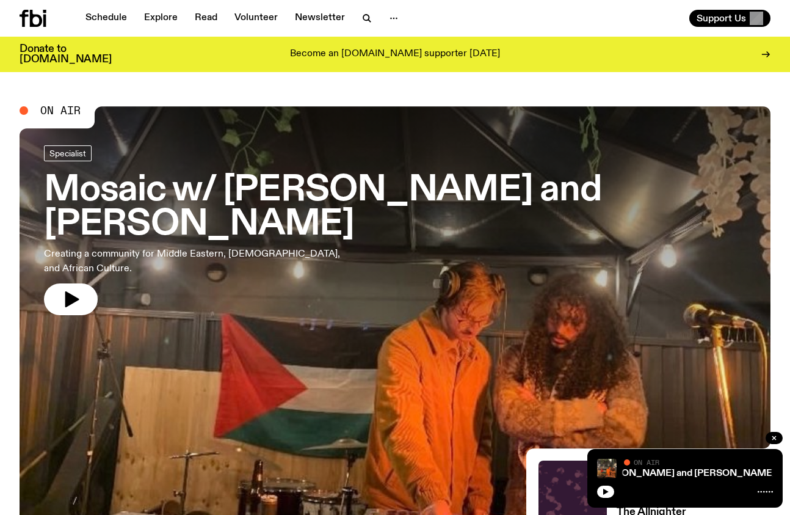
scroll to position [41, 0]
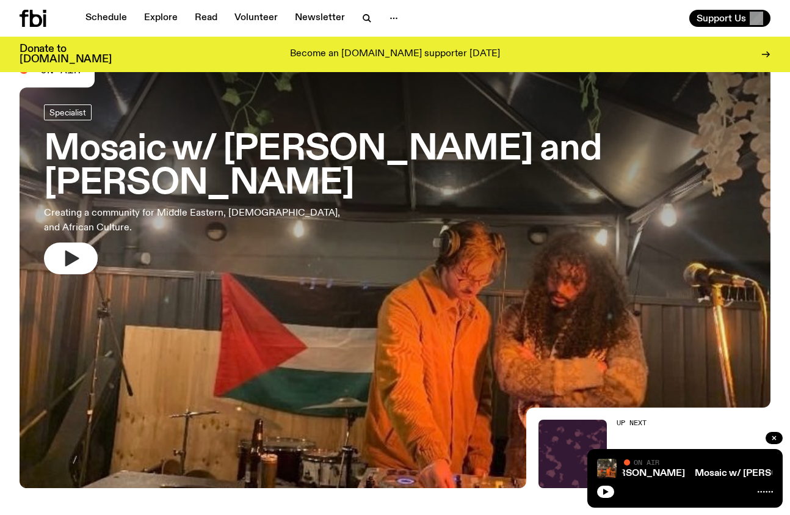
click at [78, 248] on icon "button" at bounding box center [71, 258] width 20 height 20
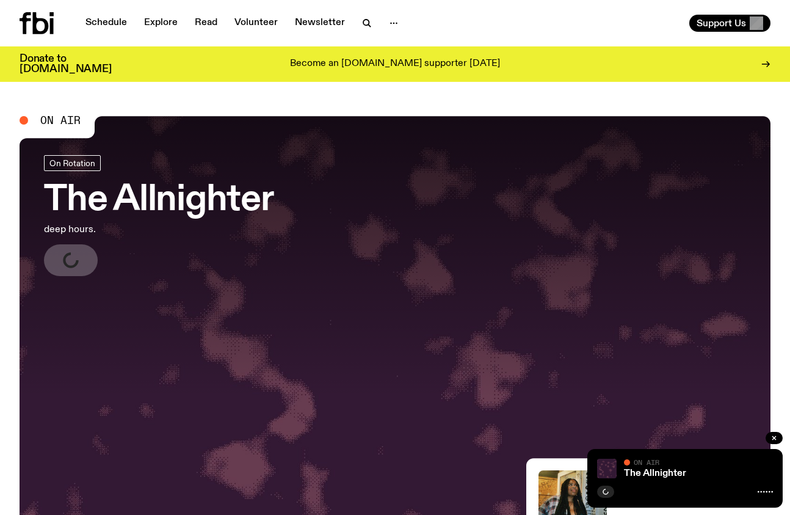
scroll to position [41, 0]
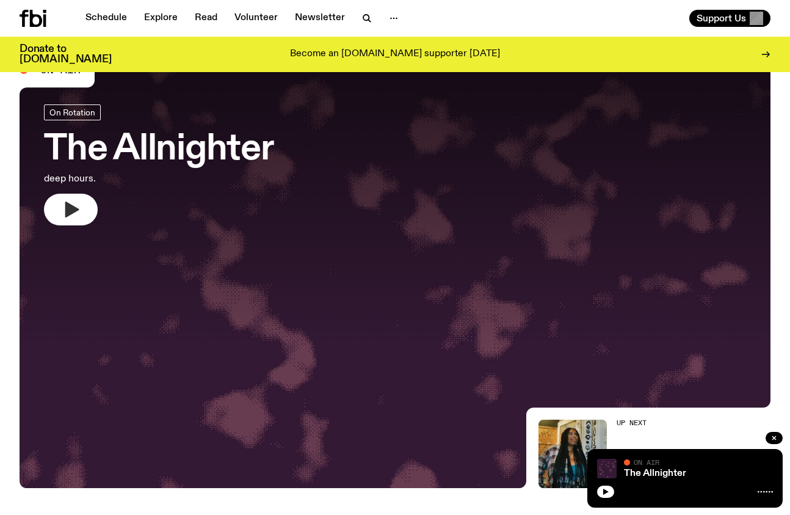
click at [75, 209] on icon "button" at bounding box center [72, 209] width 14 height 16
